Goal: Transaction & Acquisition: Download file/media

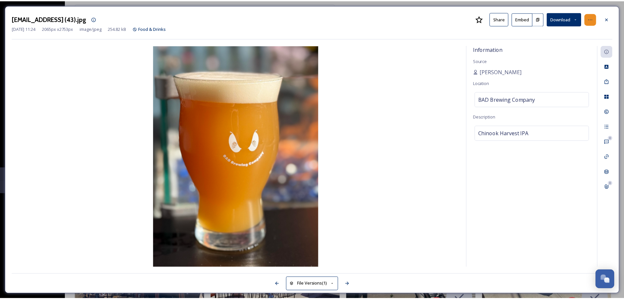
scroll to position [393, 0]
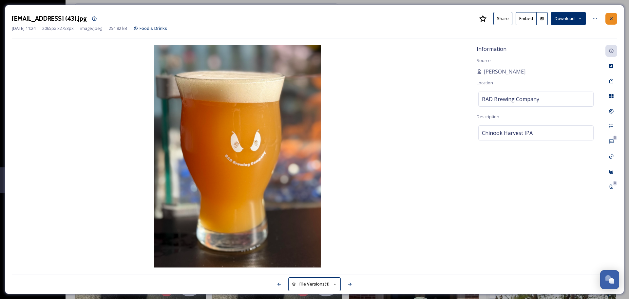
click at [614, 13] on div at bounding box center [612, 19] width 12 height 12
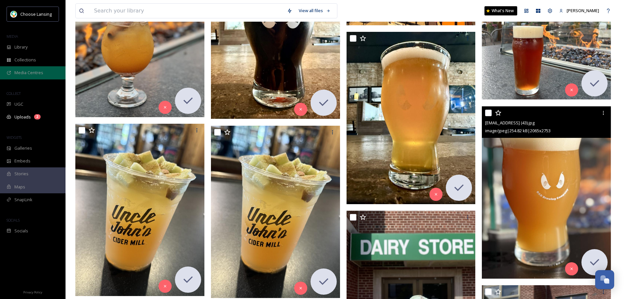
click at [36, 73] on span "Media Centres" at bounding box center [28, 72] width 29 height 6
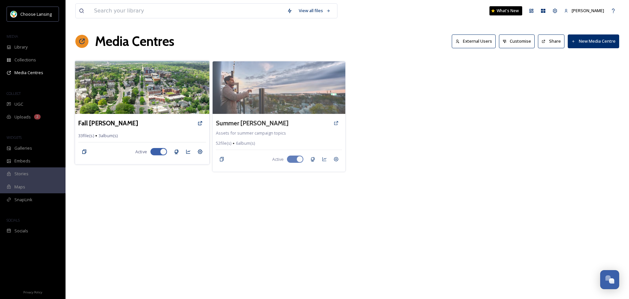
click at [101, 95] on img at bounding box center [142, 87] width 134 height 53
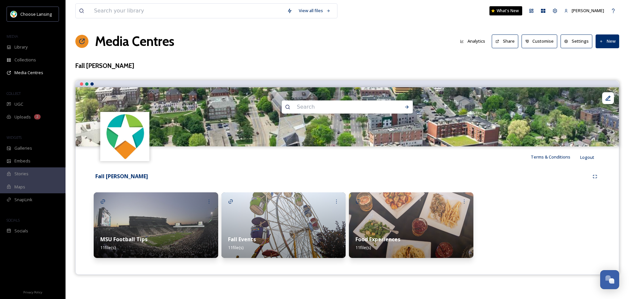
click at [283, 219] on img at bounding box center [284, 225] width 125 height 66
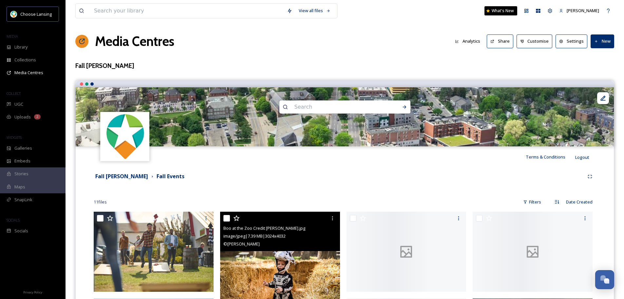
scroll to position [268, 0]
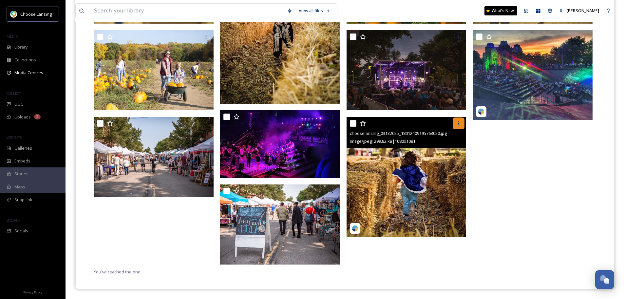
click at [461, 123] on icon at bounding box center [458, 123] width 5 height 5
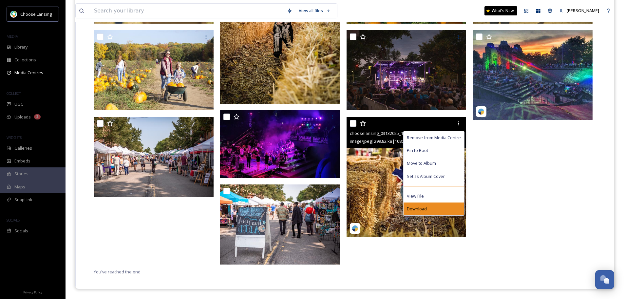
click at [422, 212] on div "Download" at bounding box center [434, 208] width 61 height 13
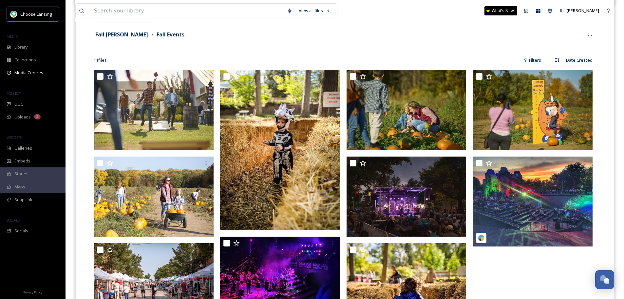
scroll to position [137, 0]
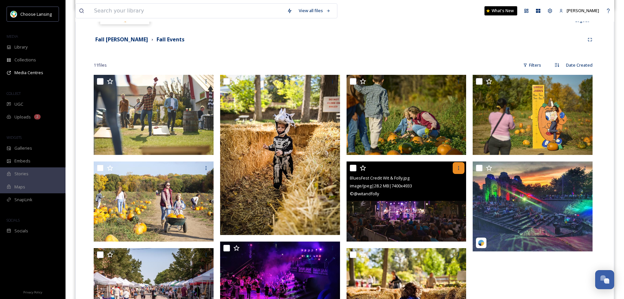
click at [458, 169] on icon at bounding box center [458, 167] width 5 height 5
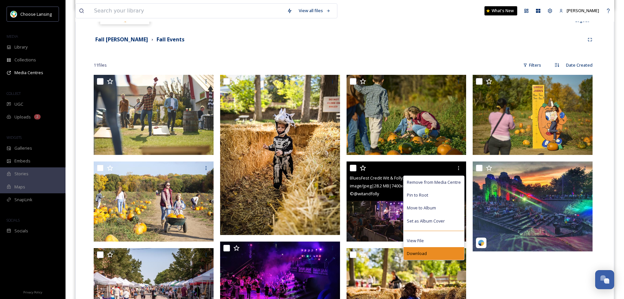
click at [422, 250] on span "Download" at bounding box center [417, 253] width 20 height 6
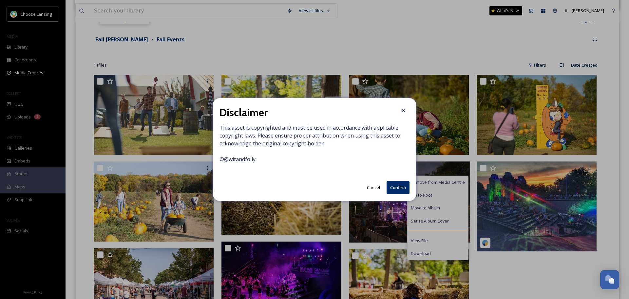
click at [398, 188] on button "Confirm" at bounding box center [398, 187] width 23 height 13
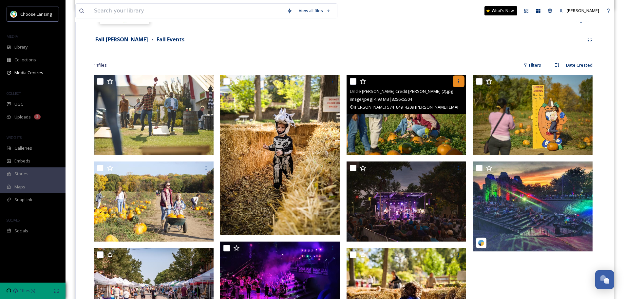
click at [457, 82] on icon at bounding box center [458, 81] width 5 height 5
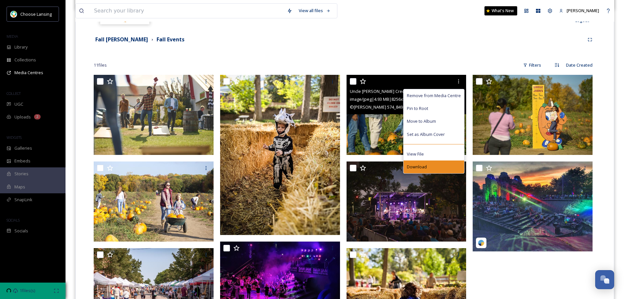
click at [420, 166] on span "Download" at bounding box center [417, 167] width 20 height 6
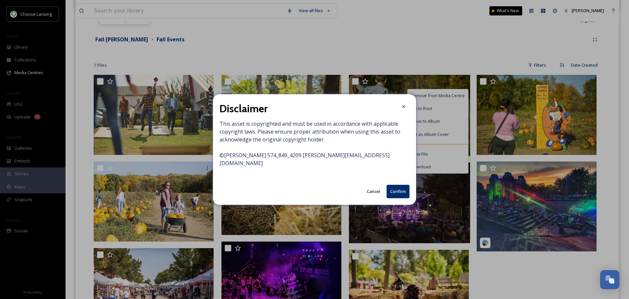
click at [400, 187] on button "Confirm" at bounding box center [398, 191] width 23 height 13
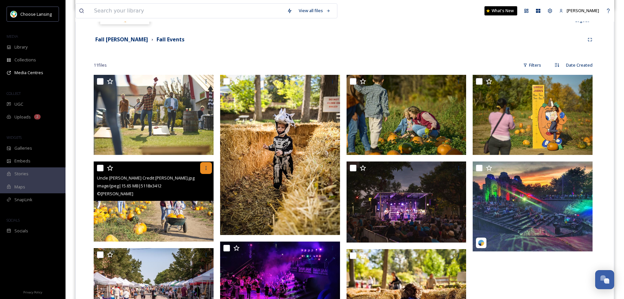
click at [207, 166] on icon at bounding box center [206, 167] width 5 height 5
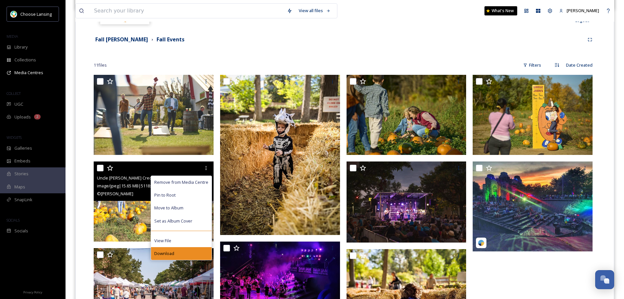
click at [179, 251] on div "Download" at bounding box center [181, 253] width 61 height 13
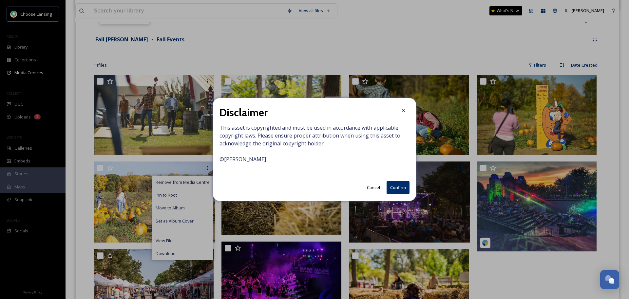
click at [398, 187] on button "Confirm" at bounding box center [398, 187] width 23 height 13
